Goal: Navigation & Orientation: Find specific page/section

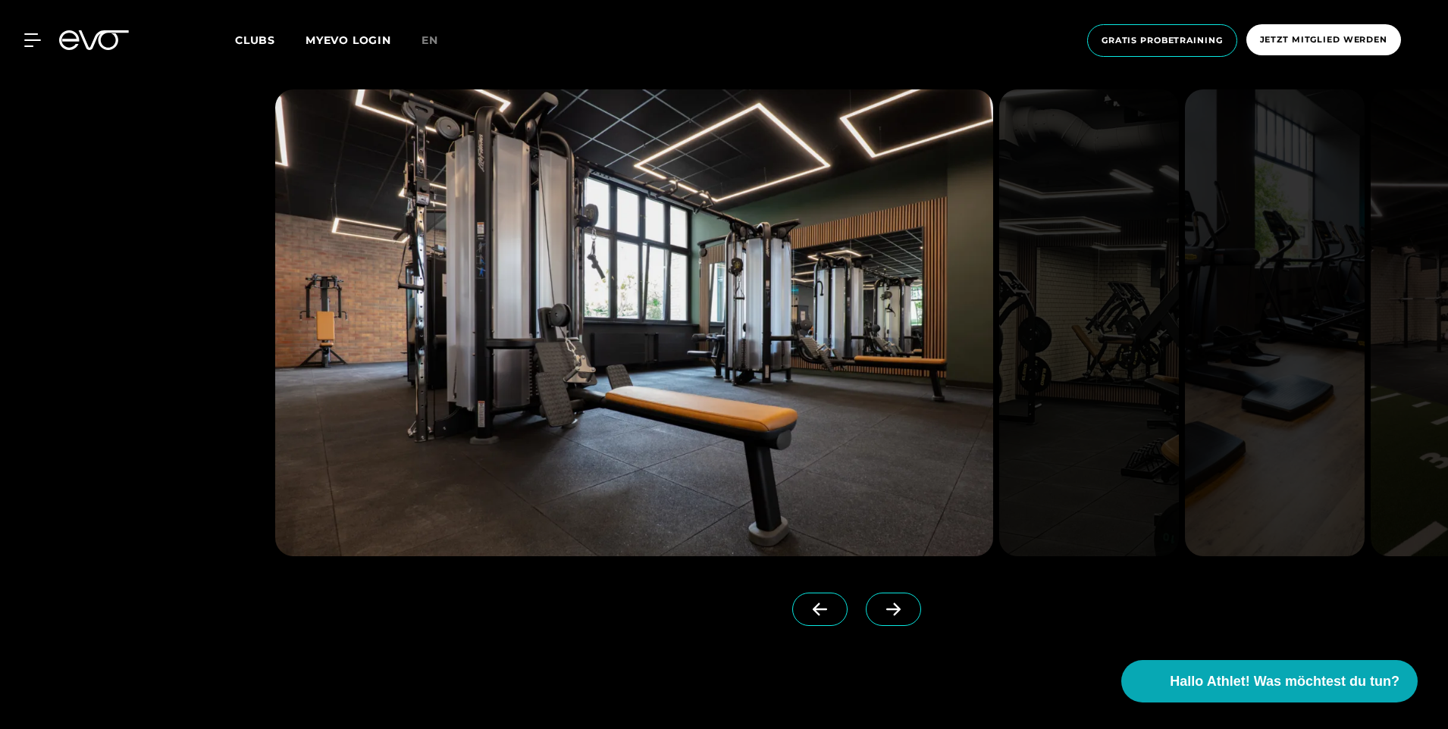
scroll to position [3866, 0]
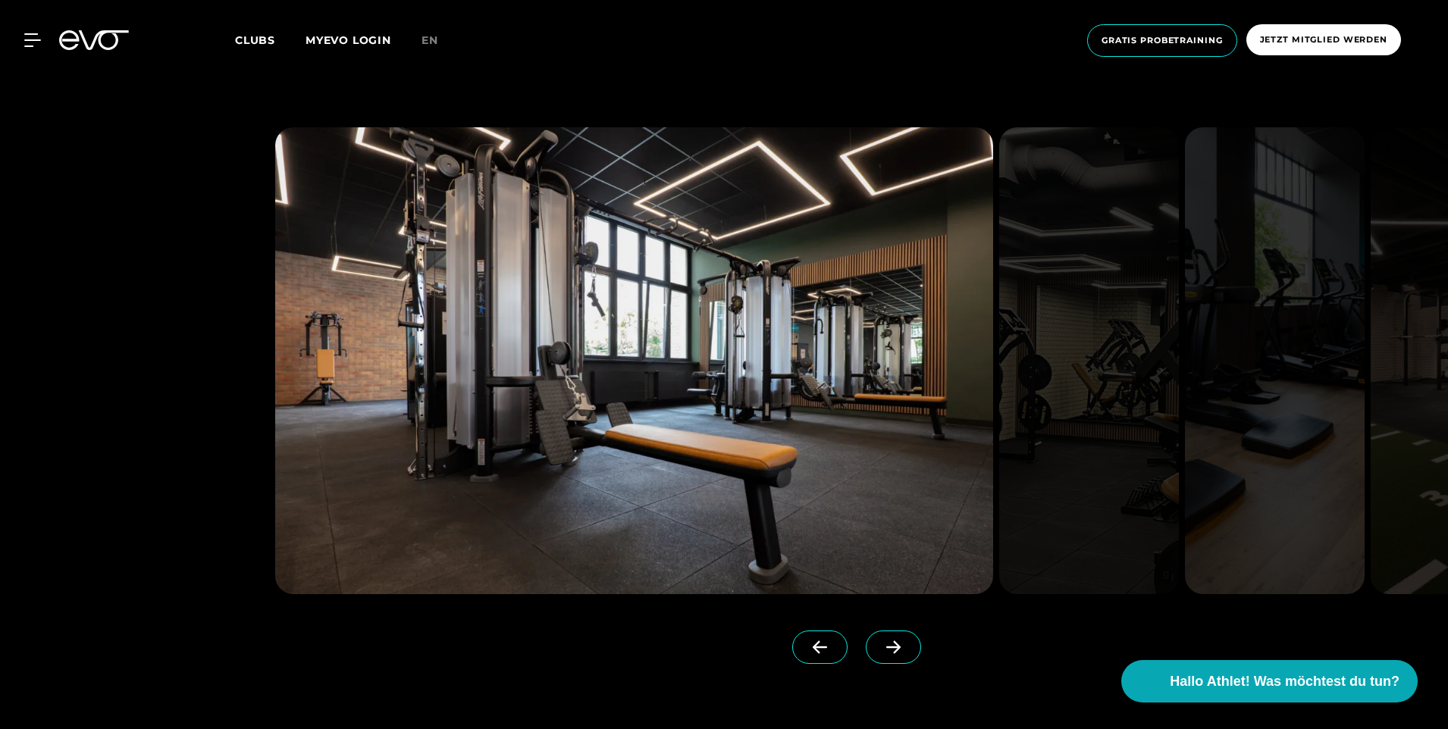
click at [886, 642] on icon at bounding box center [893, 647] width 14 height 13
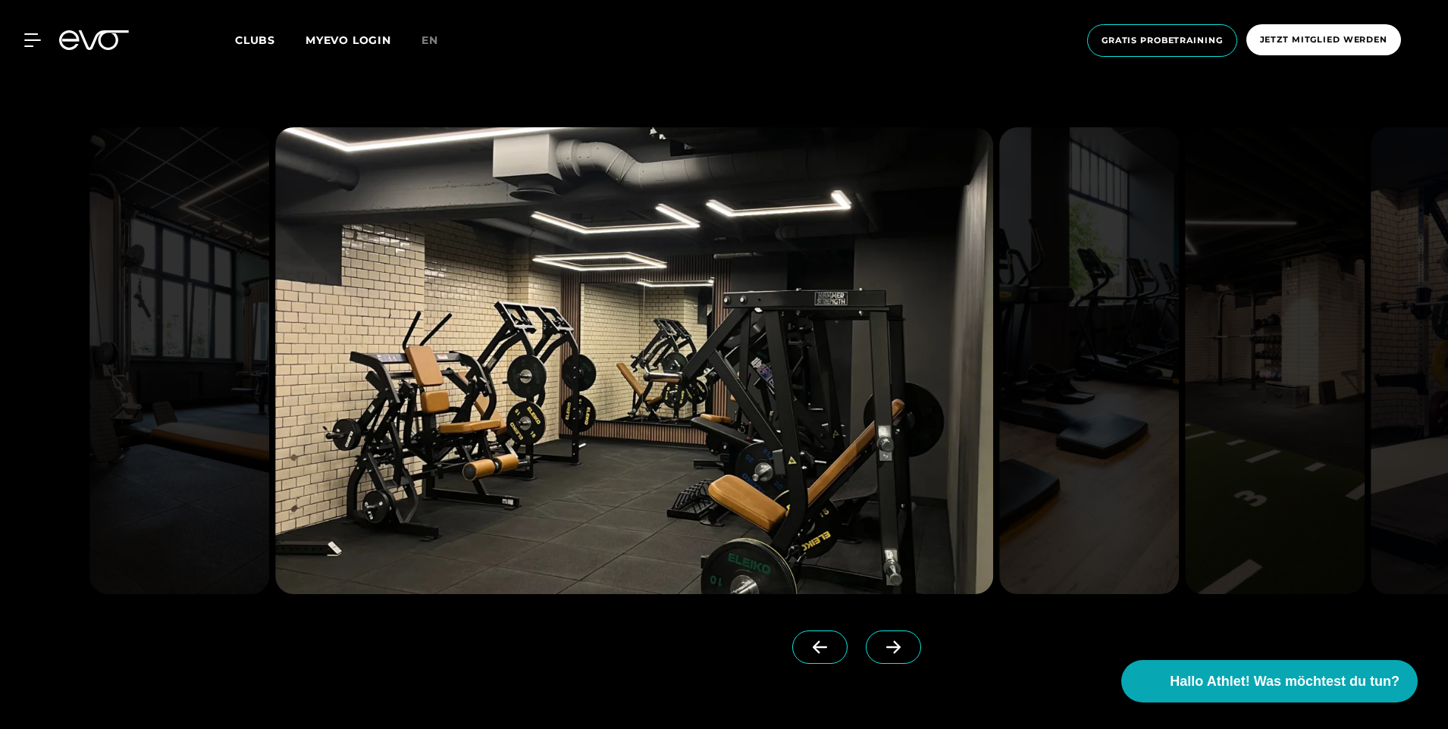
click at [886, 642] on icon at bounding box center [893, 647] width 14 height 13
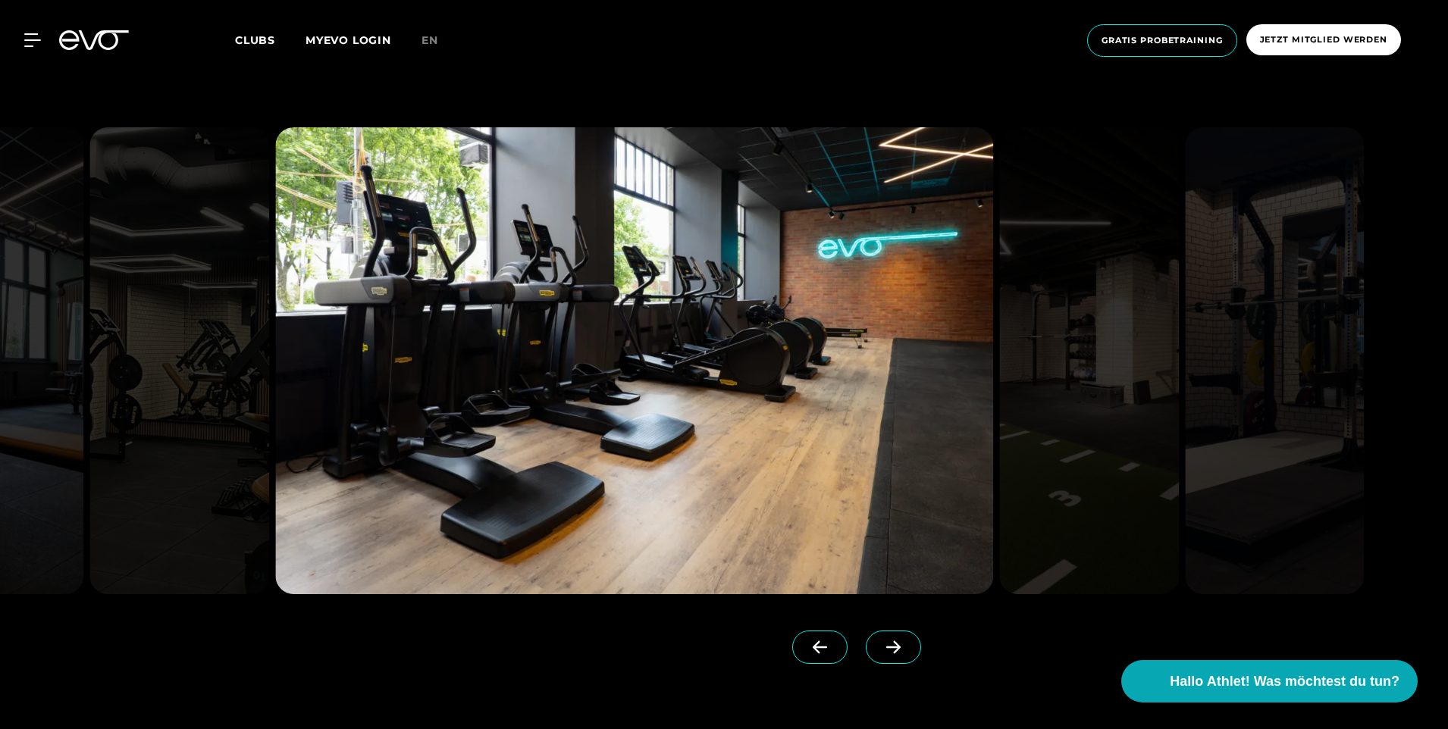
click at [828, 637] on link at bounding box center [822, 661] width 61 height 61
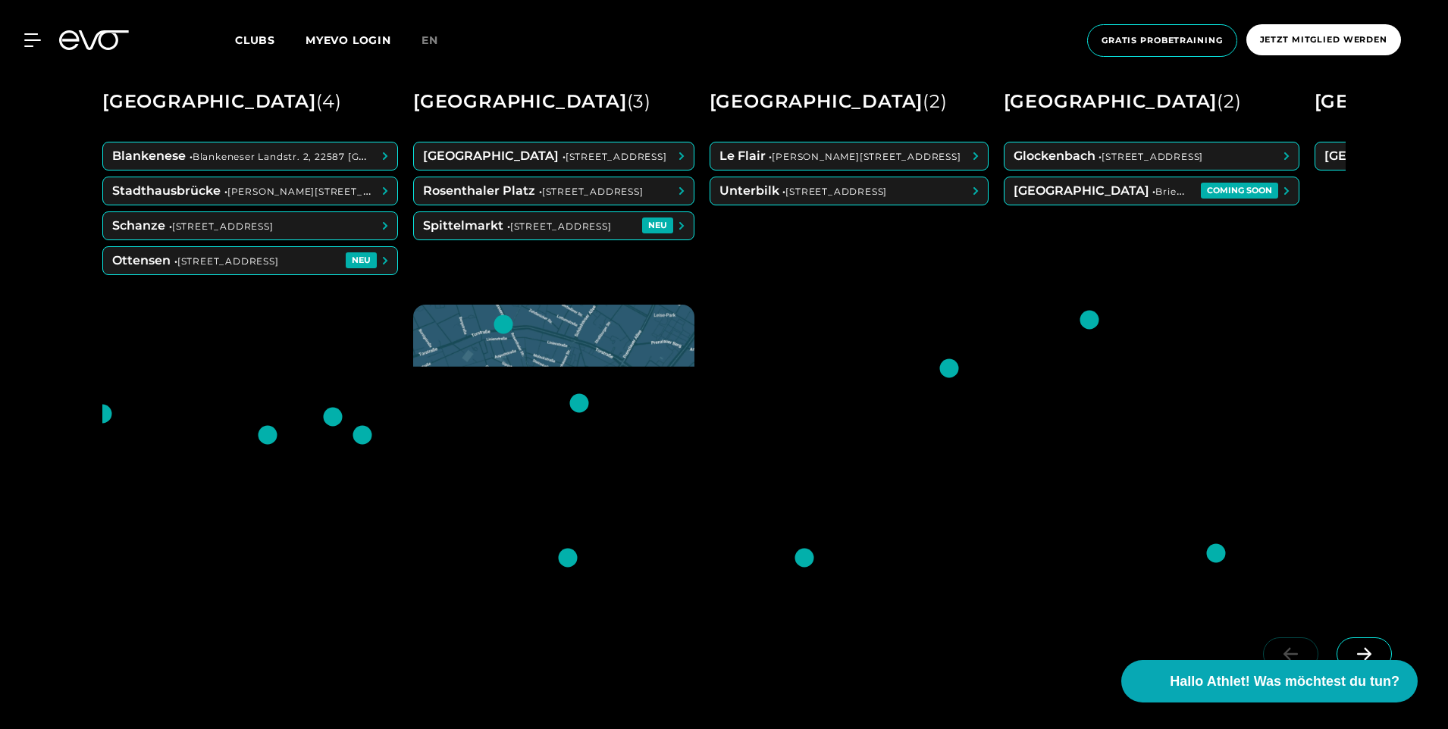
scroll to position [834, 0]
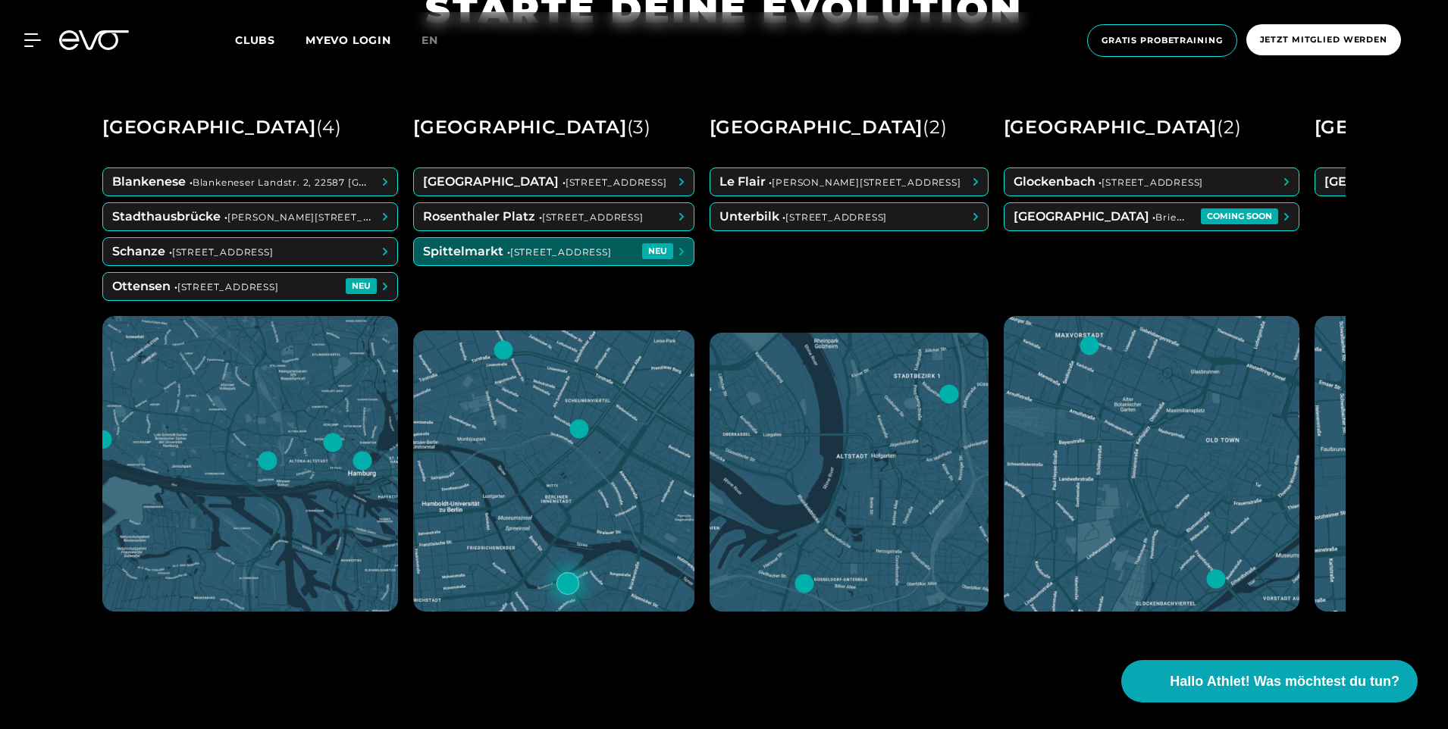
click at [580, 246] on span at bounding box center [554, 251] width 280 height 27
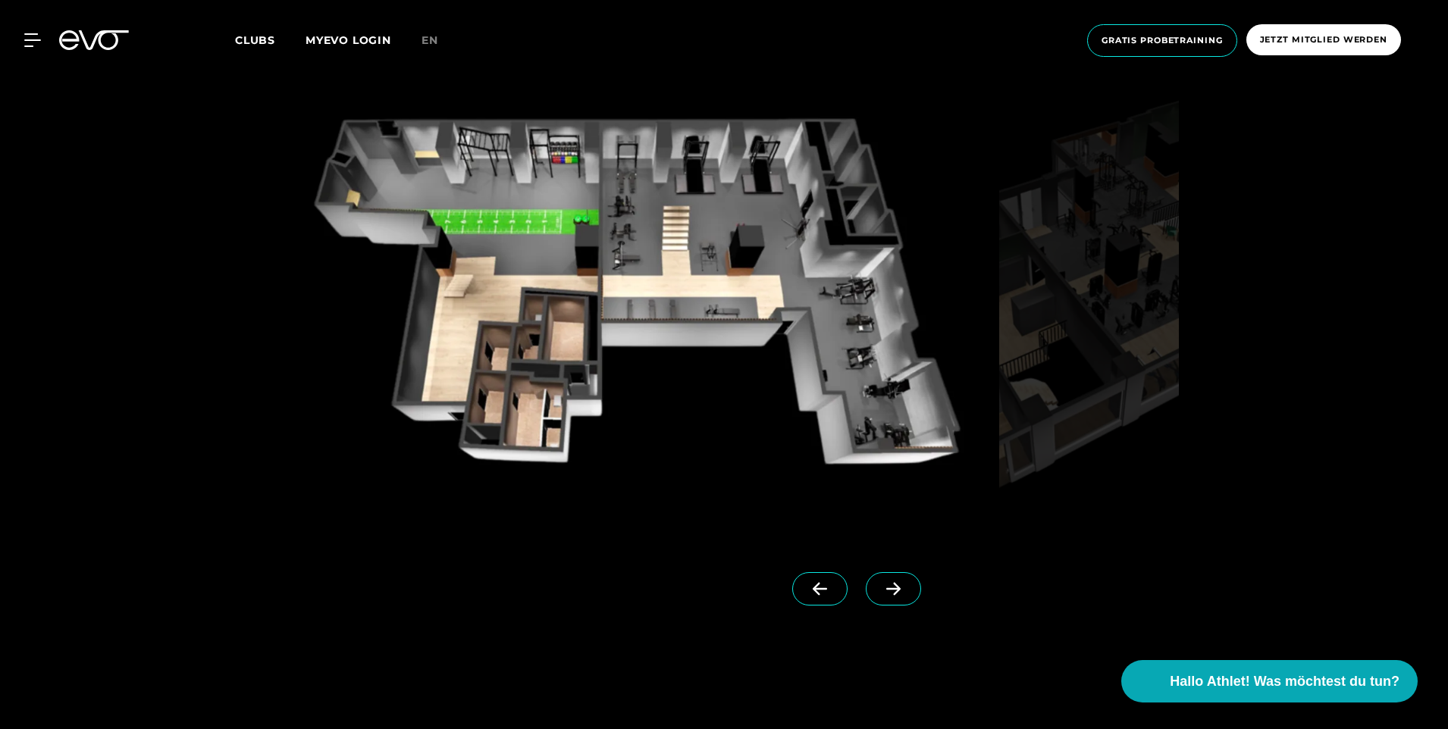
scroll to position [1516, 0]
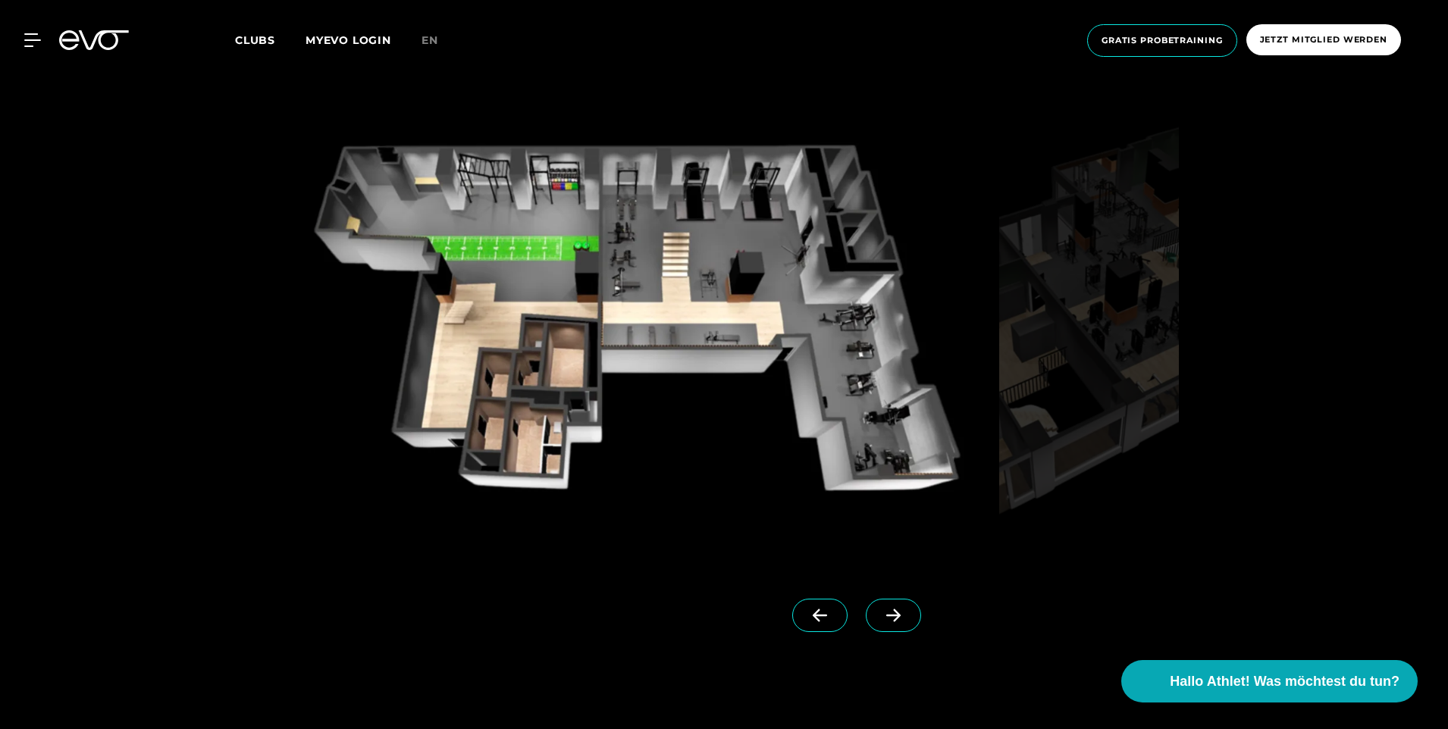
click at [883, 616] on span at bounding box center [893, 615] width 55 height 33
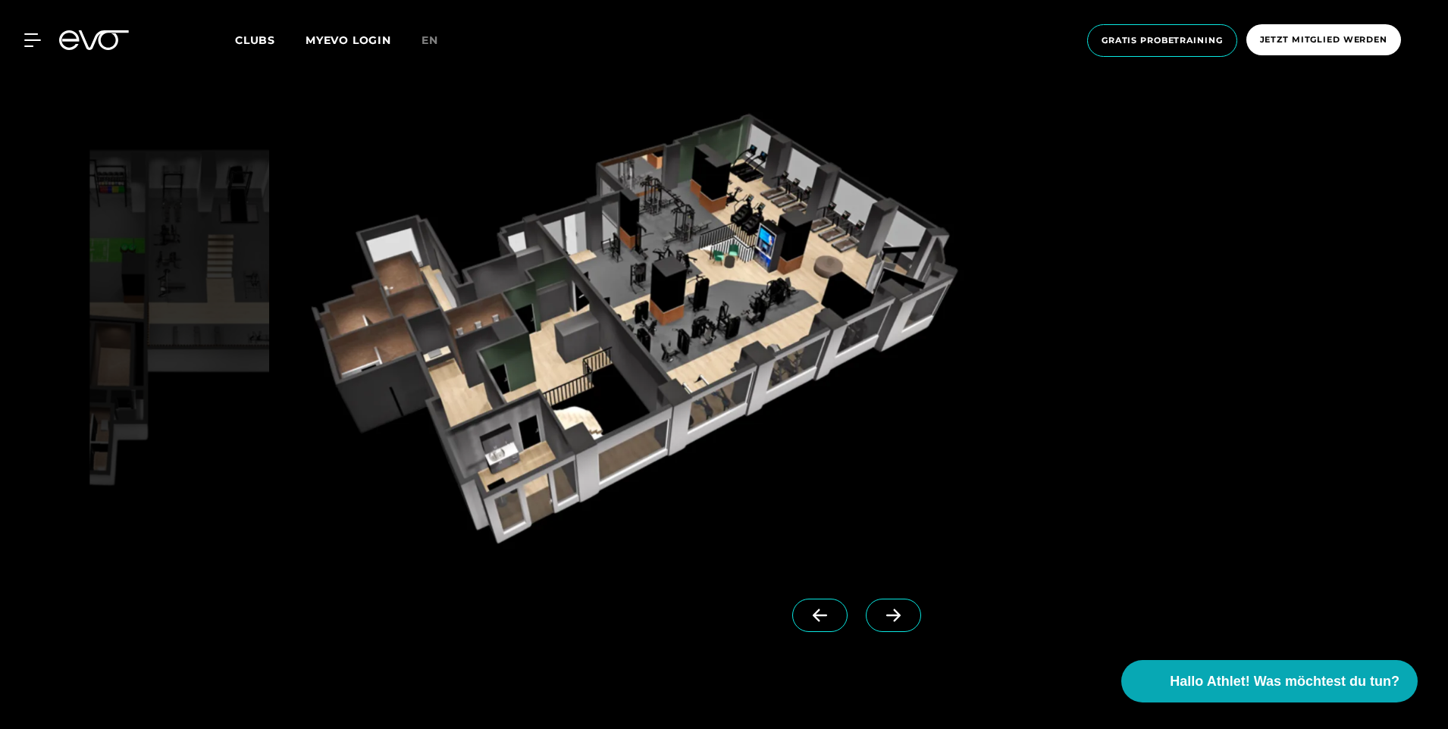
click at [883, 614] on span at bounding box center [893, 615] width 55 height 33
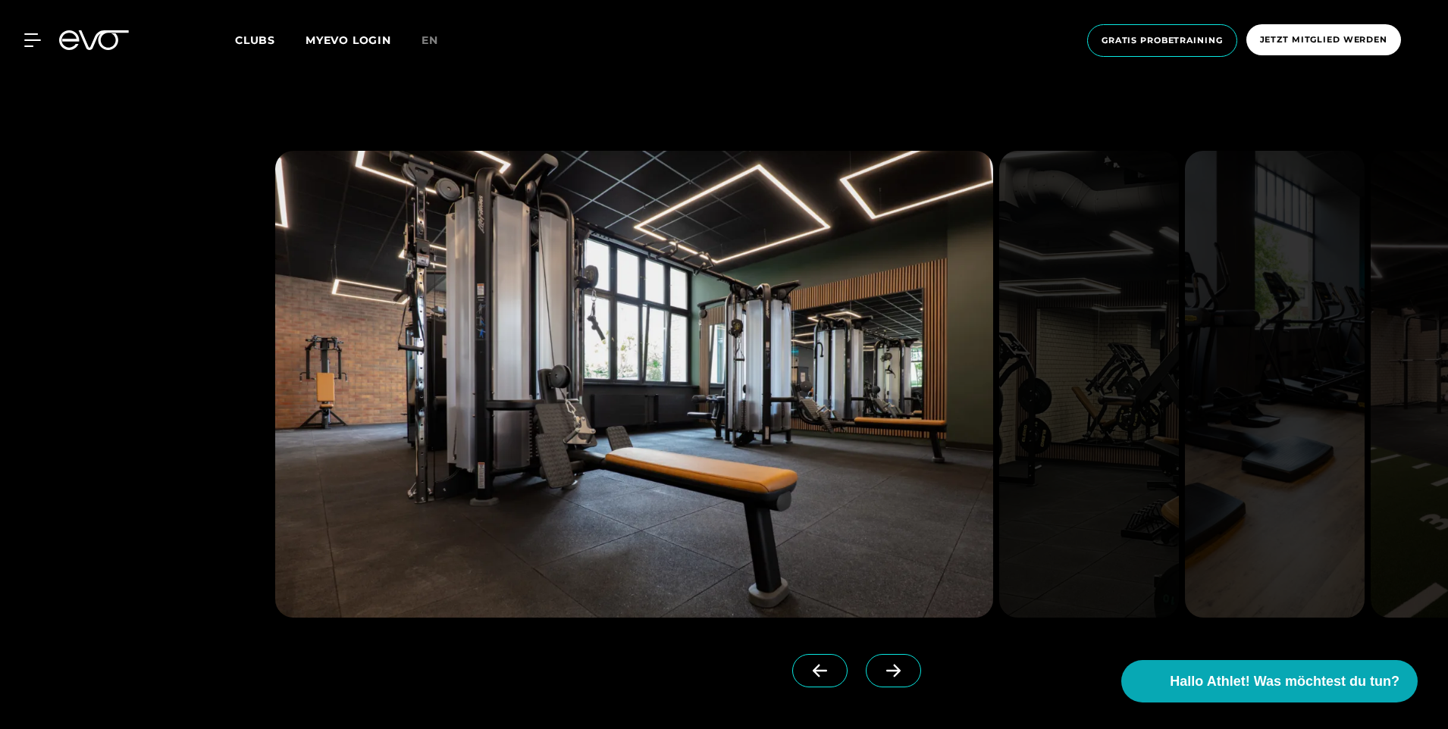
scroll to position [3866, 0]
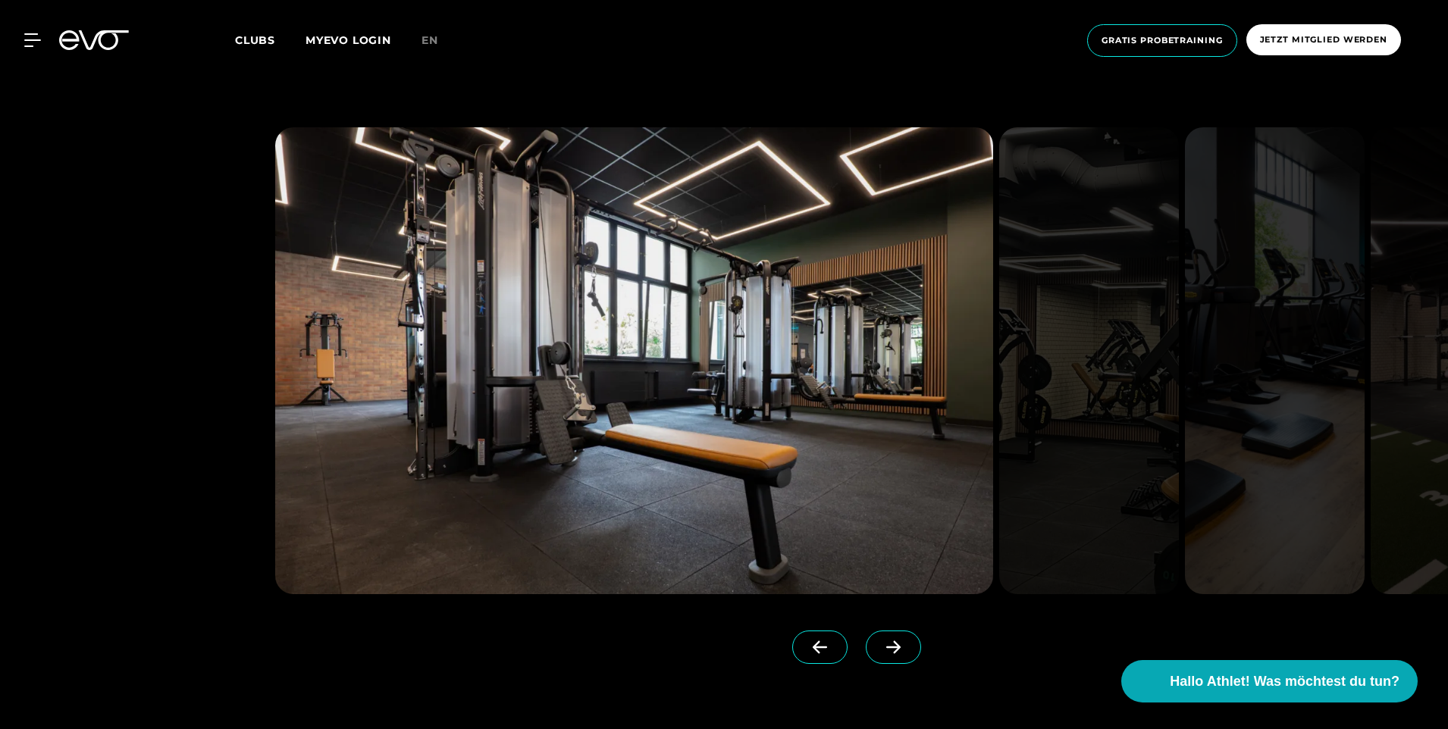
click at [880, 641] on icon at bounding box center [893, 648] width 27 height 14
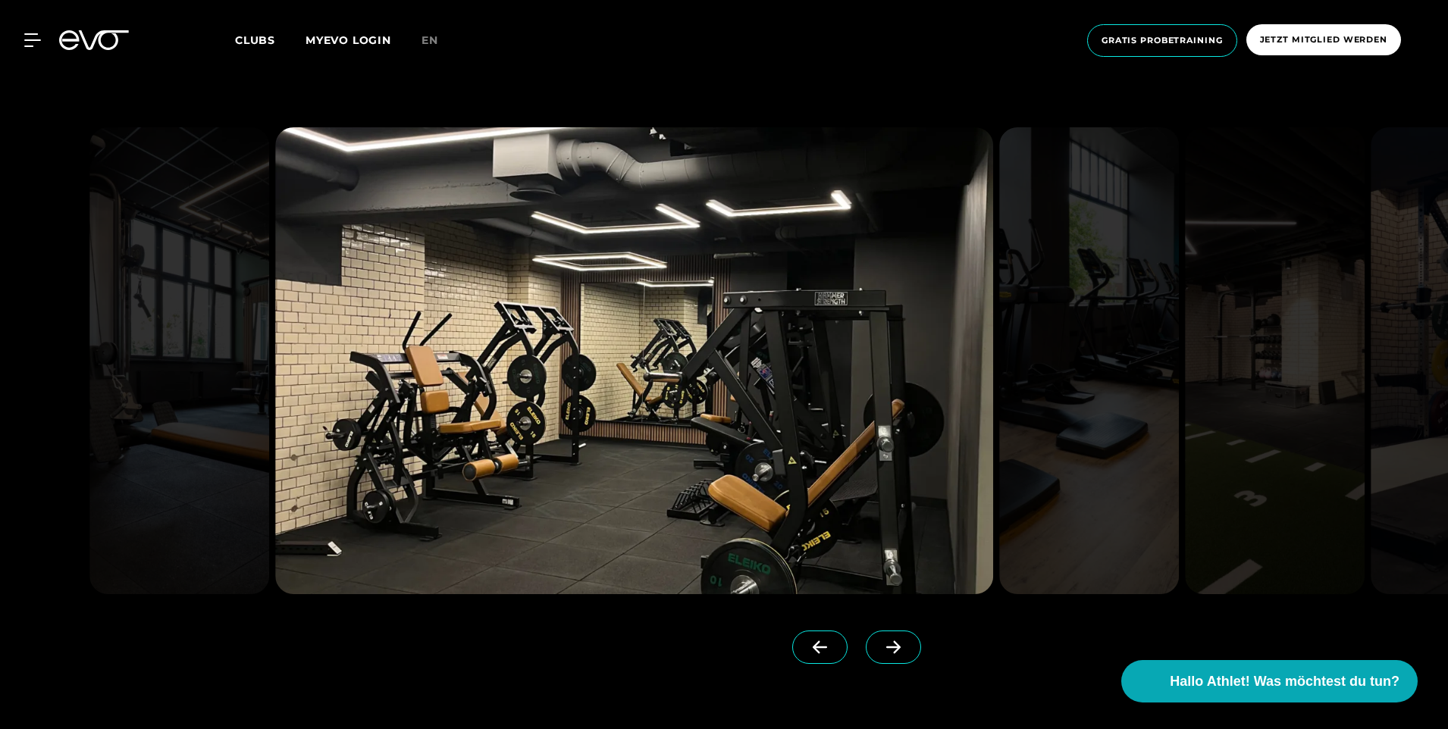
click at [872, 631] on span at bounding box center [893, 647] width 55 height 33
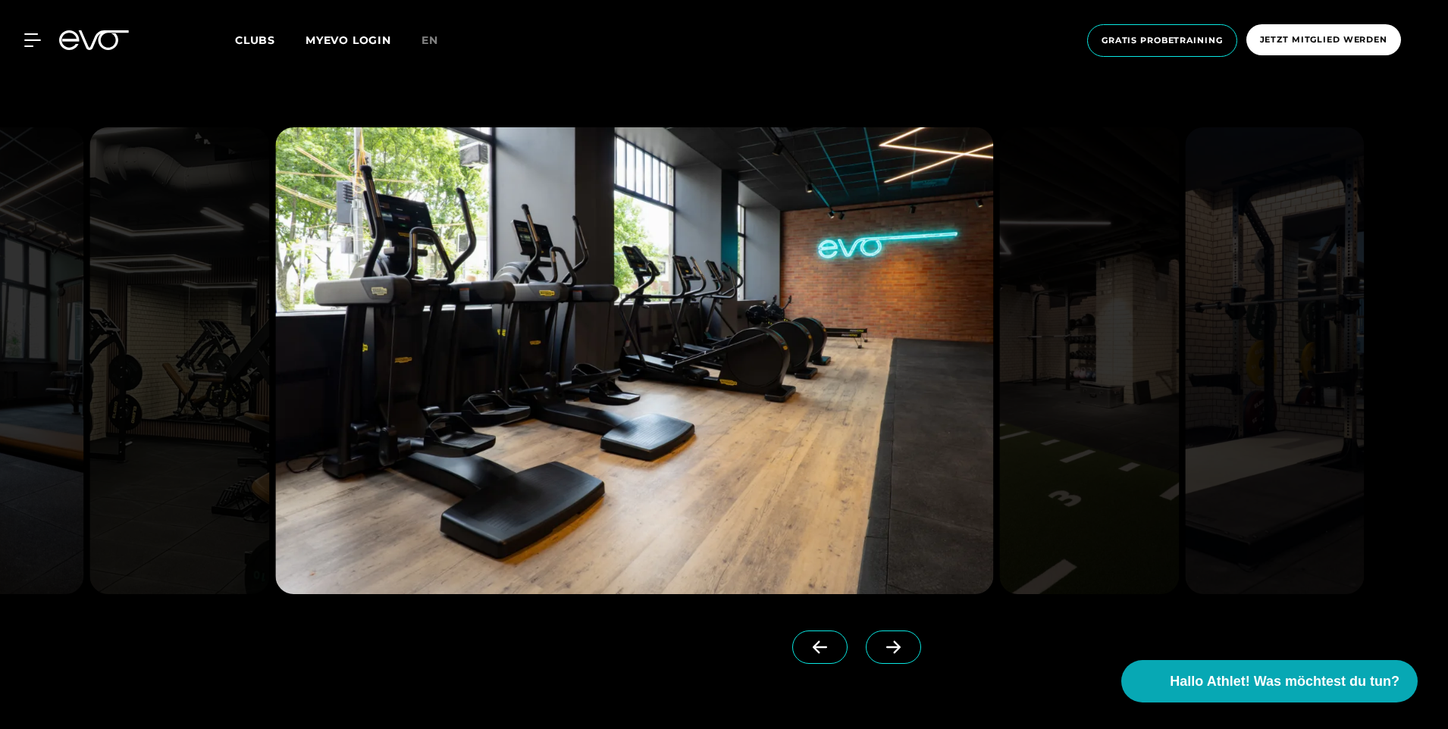
click at [876, 633] on span at bounding box center [893, 647] width 55 height 33
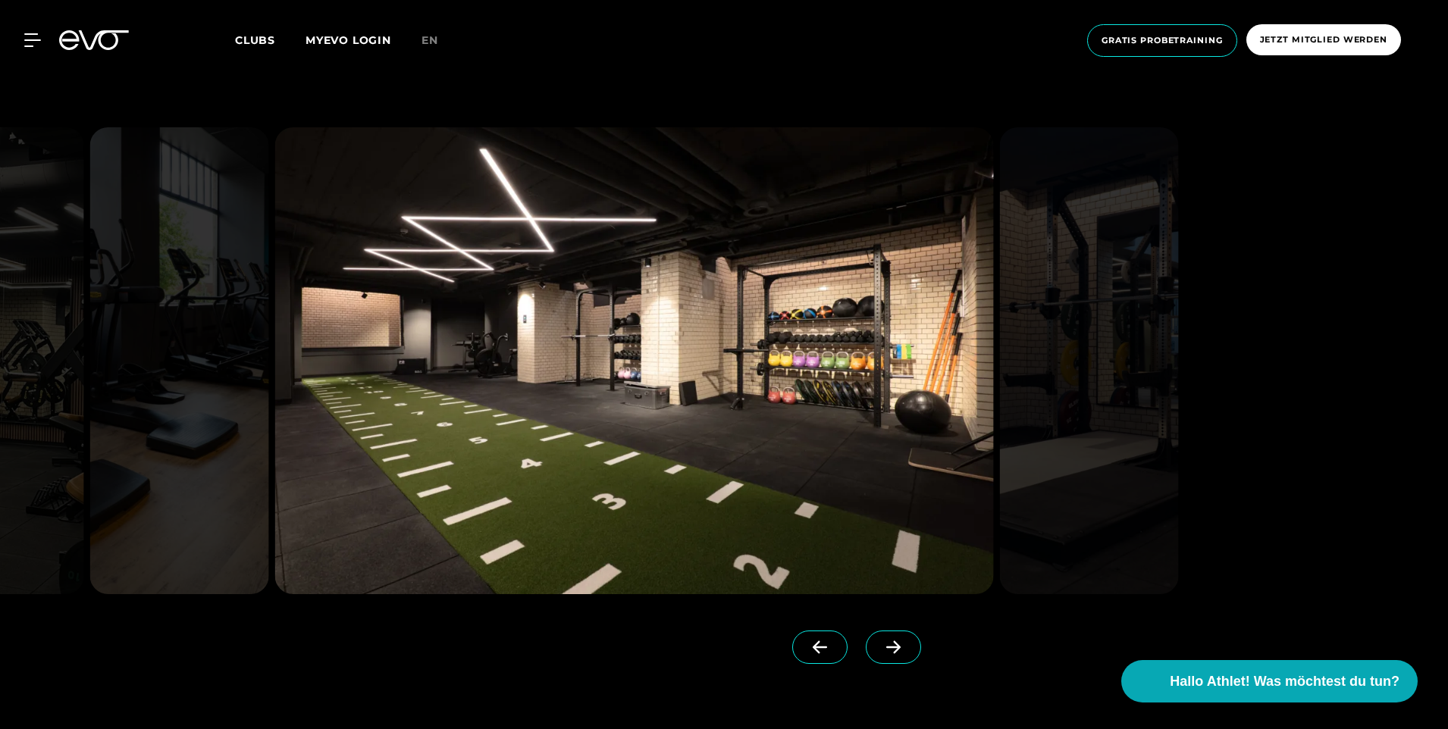
click at [876, 634] on span at bounding box center [893, 647] width 55 height 33
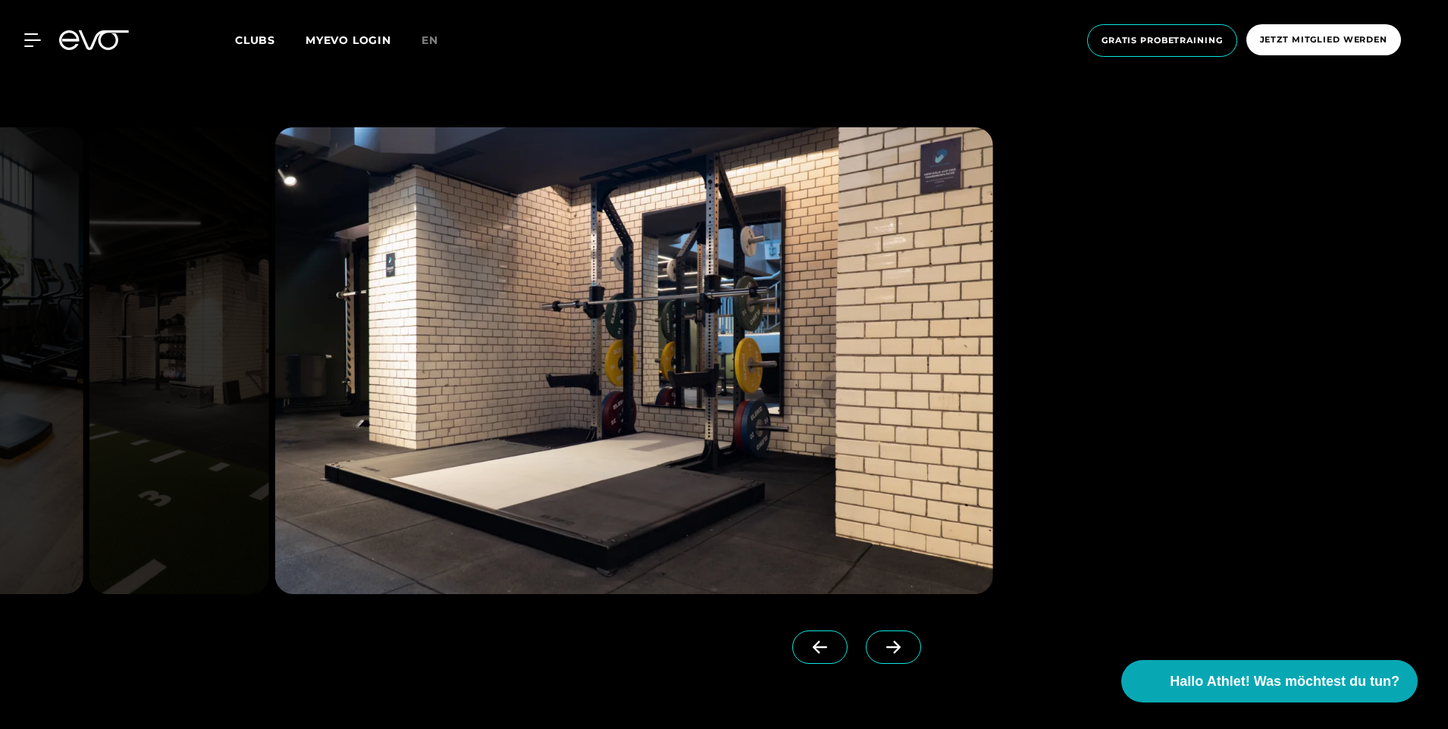
click at [876, 634] on span at bounding box center [893, 647] width 55 height 33
